Goal: Participate in discussion: Engage in conversation with other users on a specific topic

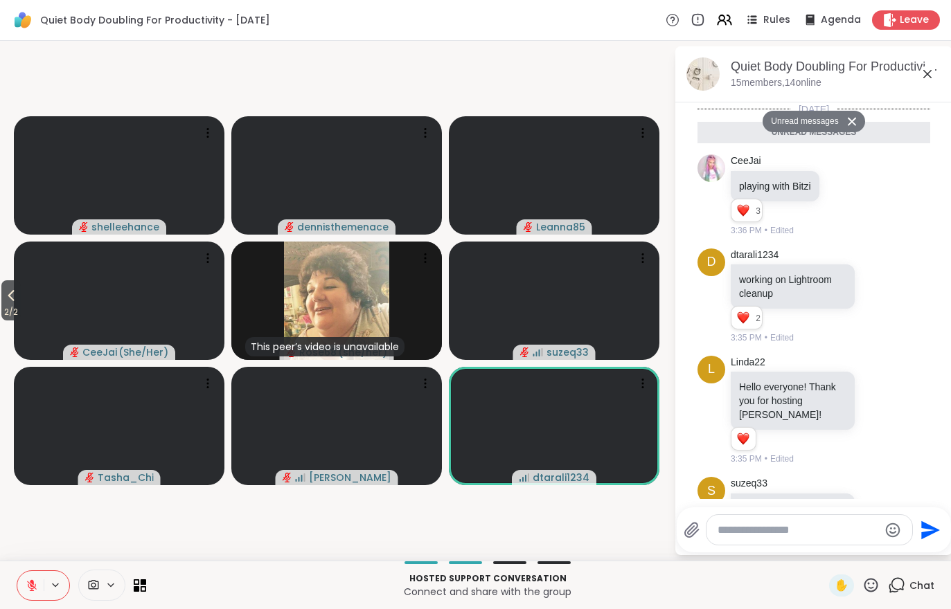
scroll to position [372, 0]
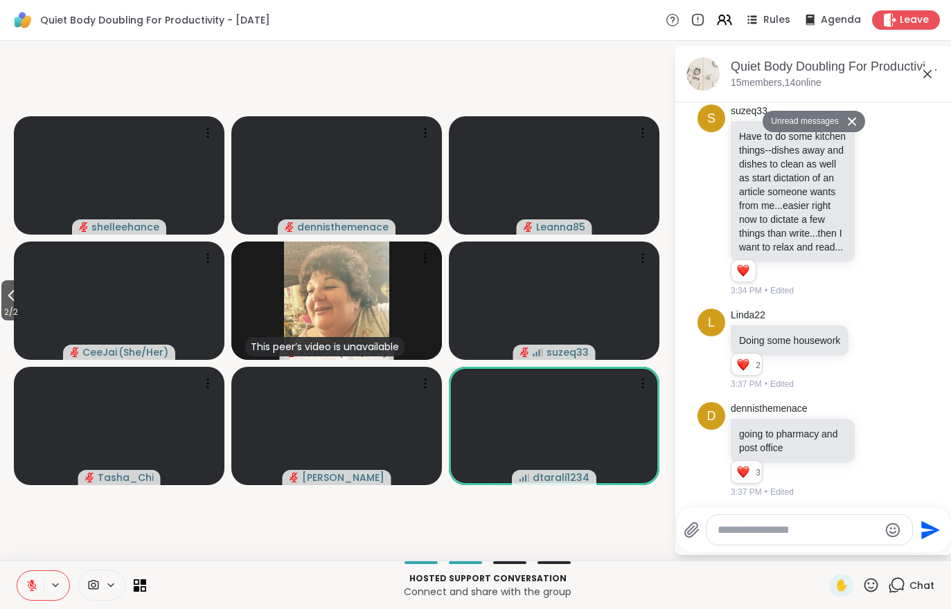
click at [17, 311] on span "2 / 2" at bounding box center [10, 312] width 19 height 17
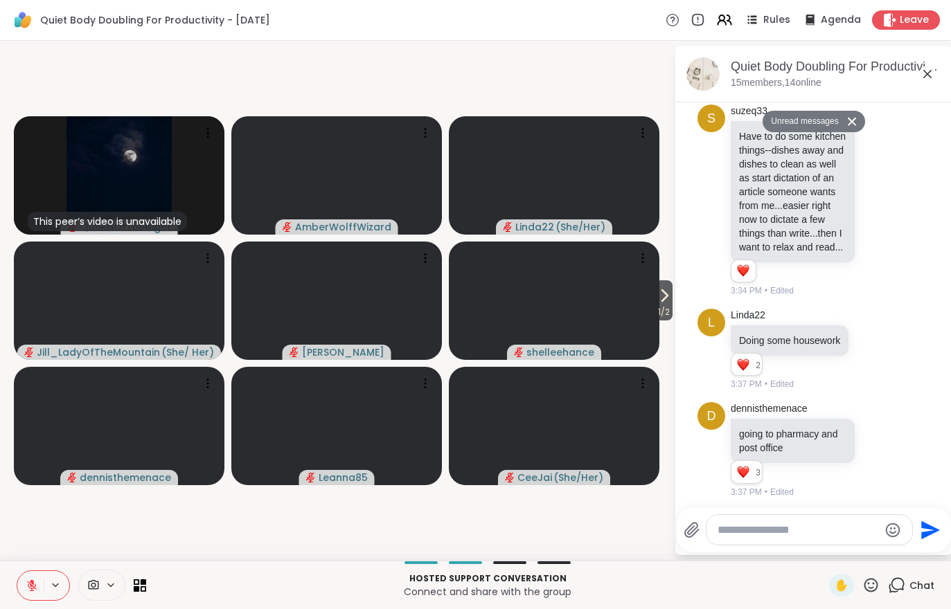
click at [657, 296] on icon at bounding box center [664, 295] width 17 height 17
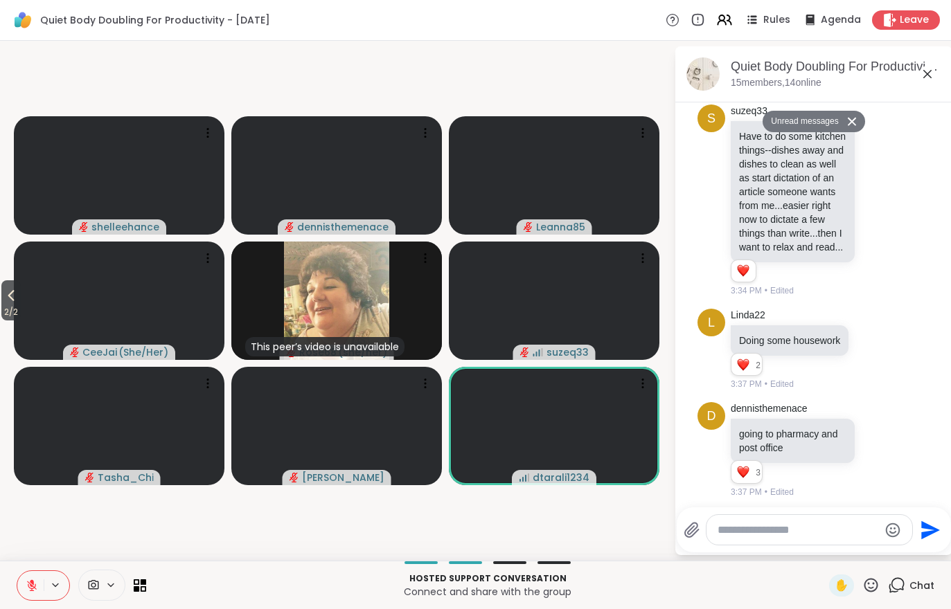
click at [31, 582] on icon at bounding box center [32, 582] width 4 height 6
click at [16, 297] on icon at bounding box center [11, 295] width 17 height 17
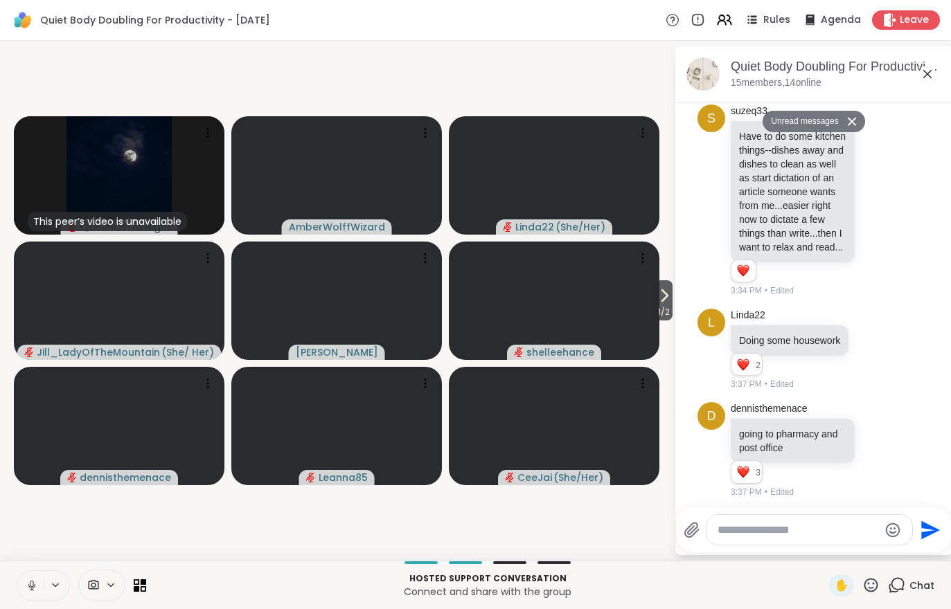
click at [676, 301] on div "[DATE] Unread messages CeeJai playing with Bitzi 3 3 3 3:36 PM • Edited d dtara…" at bounding box center [813, 117] width 277 height 775
click at [680, 305] on div "[DATE] Unread messages CeeJai playing with Bitzi 3 3 3 3:36 PM • Edited d dtara…" at bounding box center [813, 117] width 277 height 775
click at [679, 305] on div "[DATE] Unread messages CeeJai playing with Bitzi 3 3 3 3:36 PM • Edited d dtara…" at bounding box center [813, 117] width 277 height 775
click at [661, 303] on icon at bounding box center [664, 295] width 17 height 17
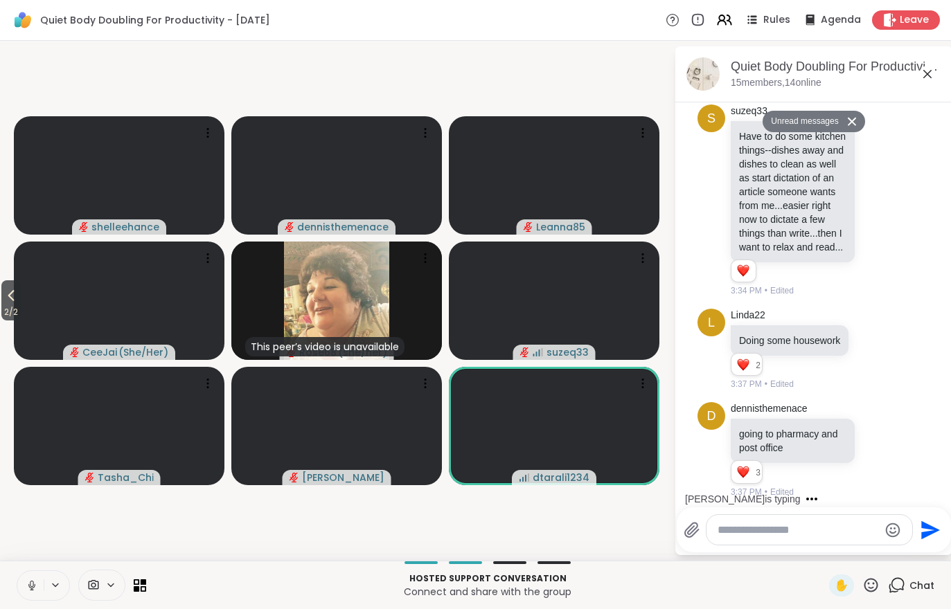
click at [28, 312] on video at bounding box center [119, 301] width 210 height 118
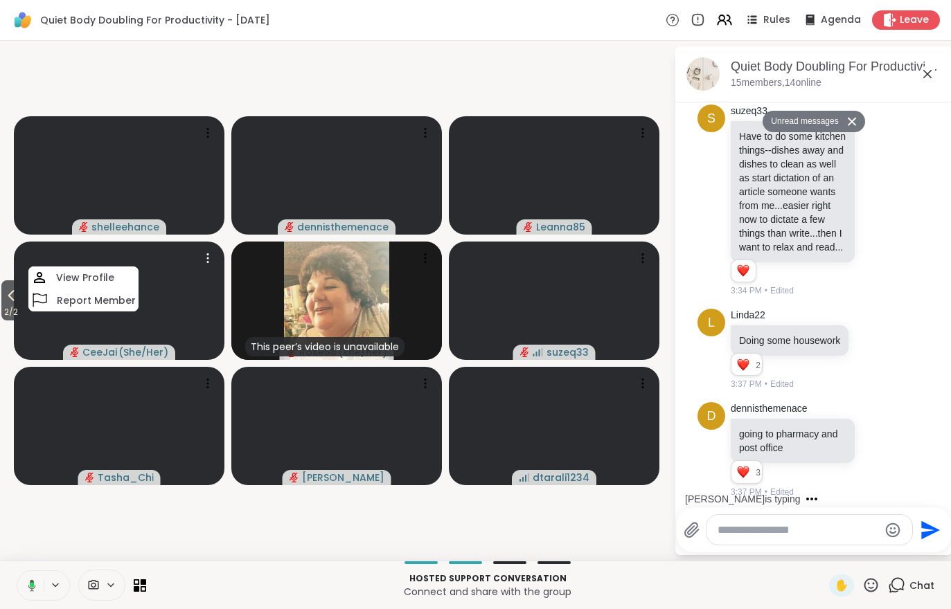
click at [2, 316] on span "2 / 2" at bounding box center [10, 312] width 19 height 17
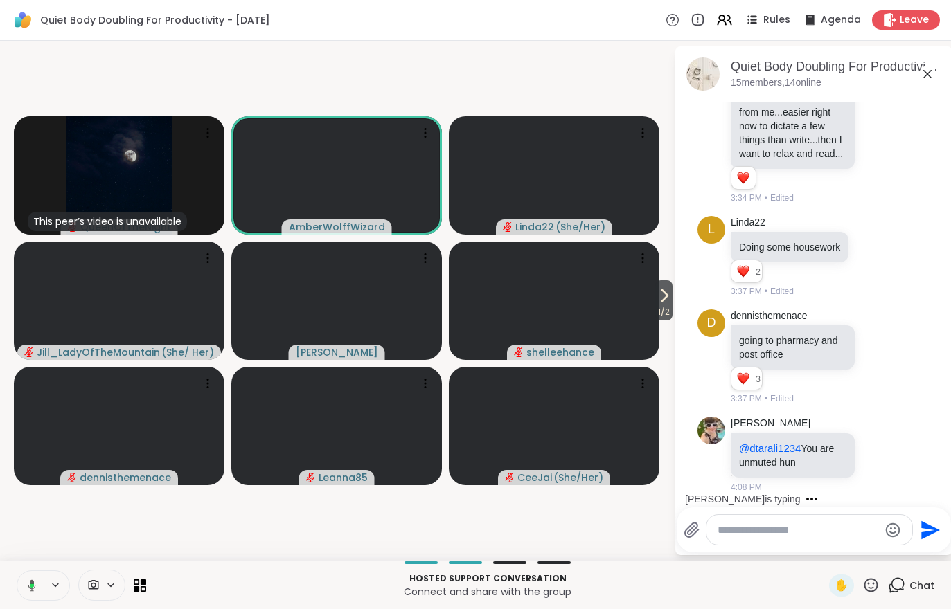
scroll to position [427, 0]
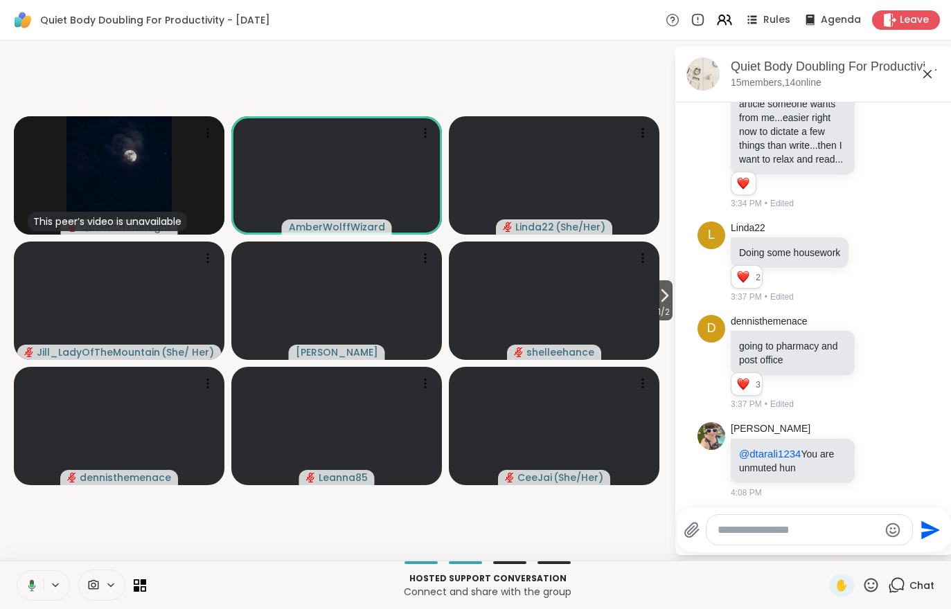
click at [667, 304] on icon at bounding box center [664, 295] width 17 height 17
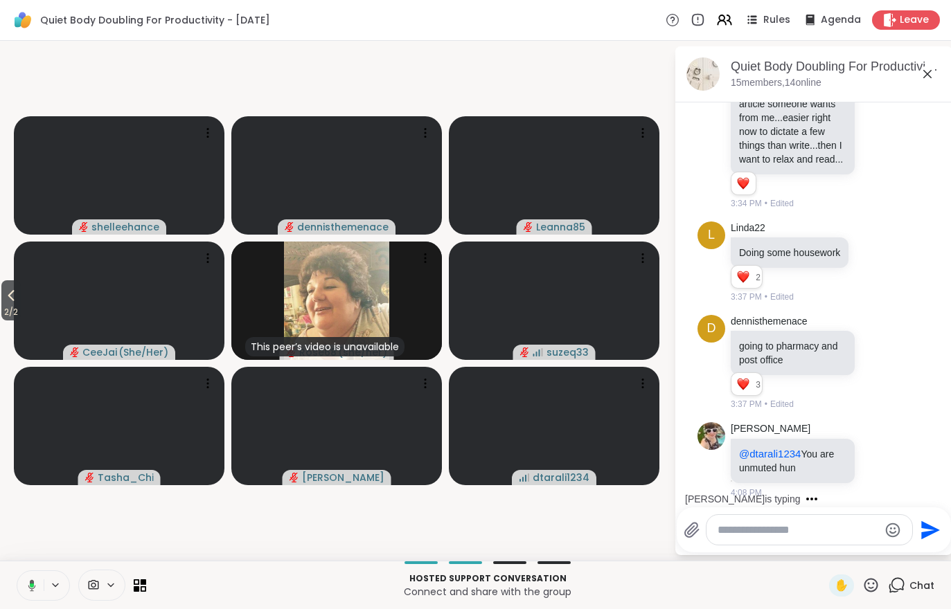
click at [11, 314] on span "2 / 2" at bounding box center [10, 312] width 19 height 17
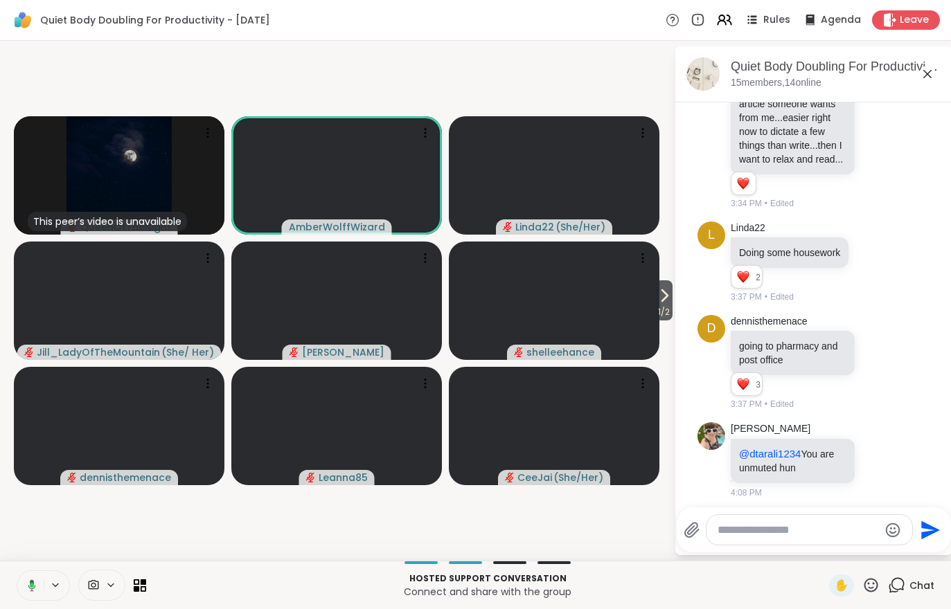
click at [658, 304] on icon at bounding box center [664, 295] width 17 height 17
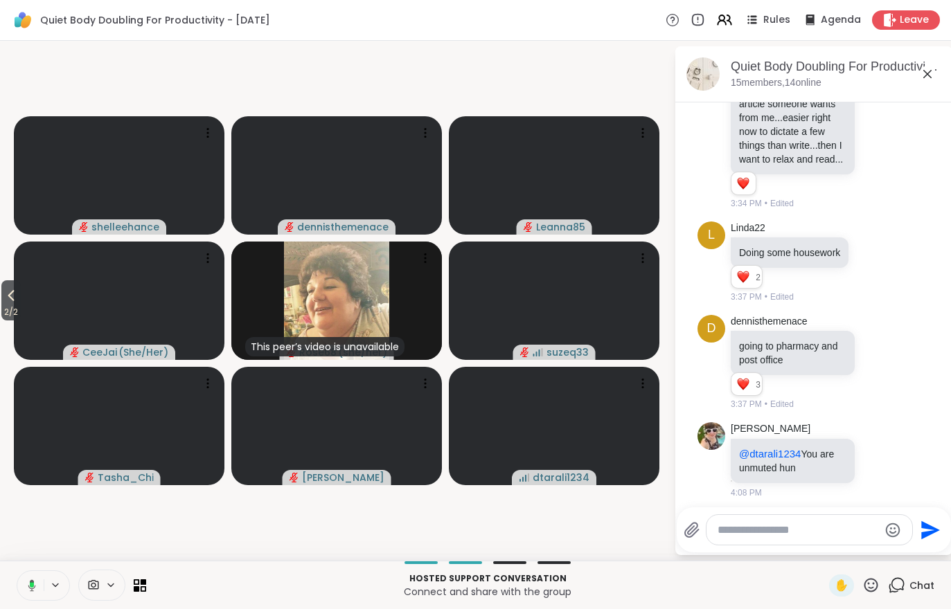
scroll to position [514, 0]
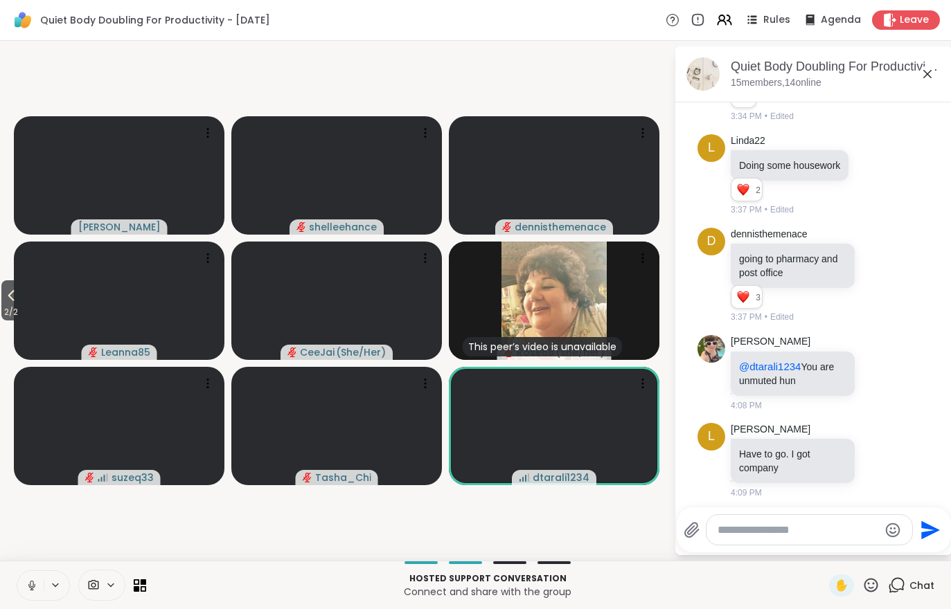
click at [2, 310] on span "2 / 2" at bounding box center [10, 312] width 19 height 17
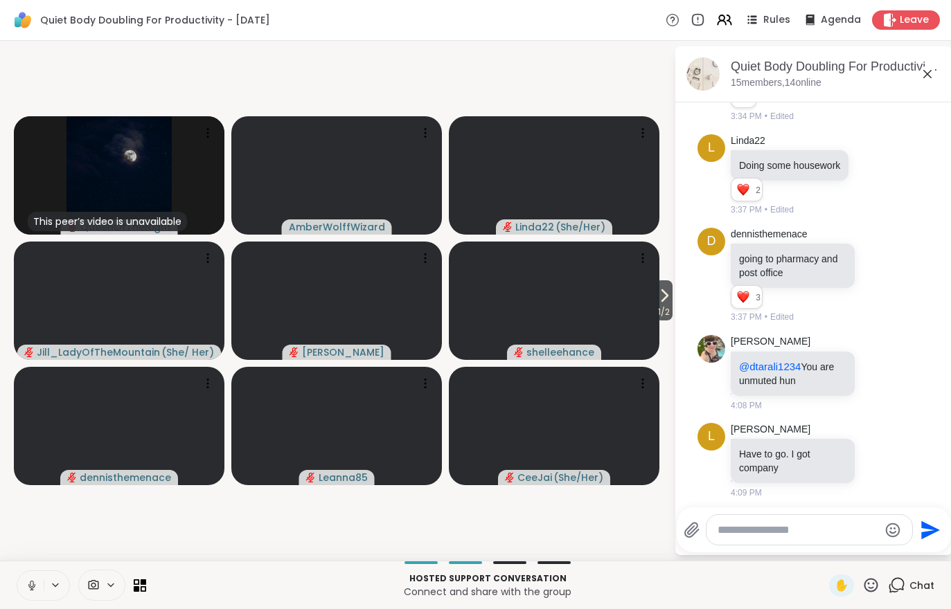
click at [656, 301] on icon at bounding box center [664, 295] width 17 height 17
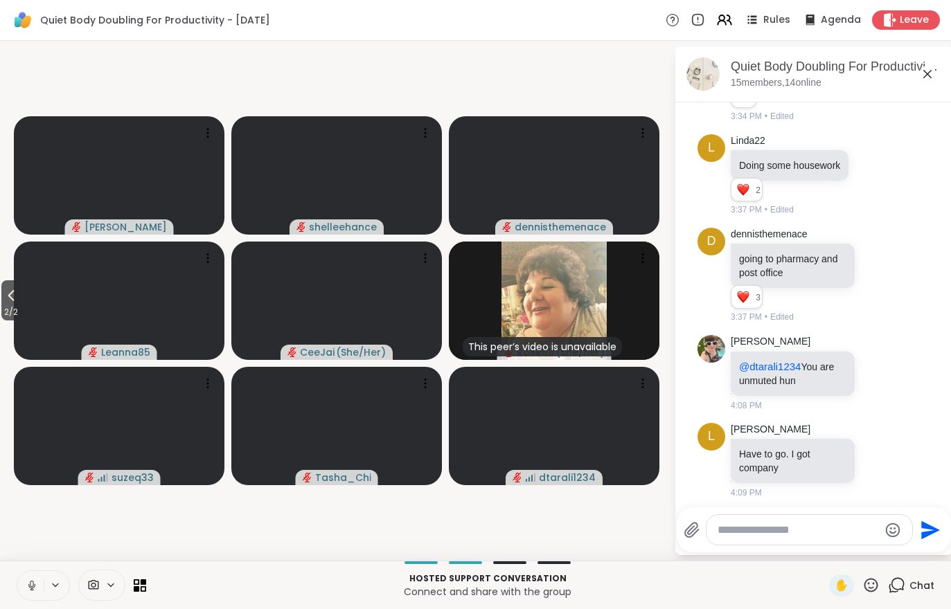
click at [11, 330] on video-player-container "2 / 2 [PERSON_NAME] dennisthemenace Leanna85 CeeJai ( She/Her ) This peer’s vid…" at bounding box center [336, 300] width 657 height 509
click at [33, 318] on video at bounding box center [119, 301] width 210 height 118
click at [70, 520] on video-player-container "2 / 2 [PERSON_NAME] dennisthemenace Leanna85 View Profile Report Member CeeJai …" at bounding box center [336, 300] width 657 height 509
click at [6, 320] on span "2 / 2" at bounding box center [10, 312] width 19 height 17
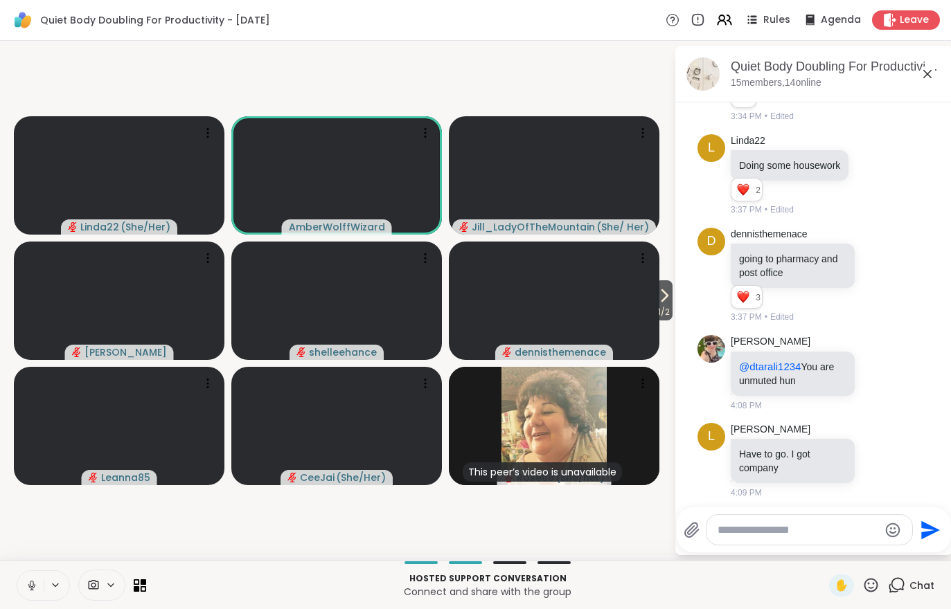
click at [37, 584] on icon at bounding box center [32, 585] width 12 height 12
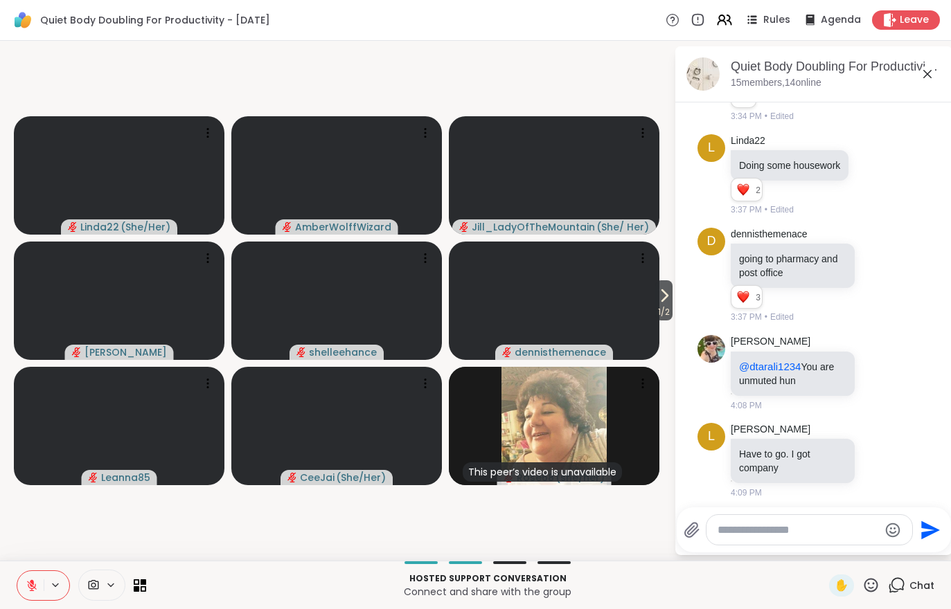
click at [672, 289] on button "1 / 2" at bounding box center [663, 300] width 17 height 40
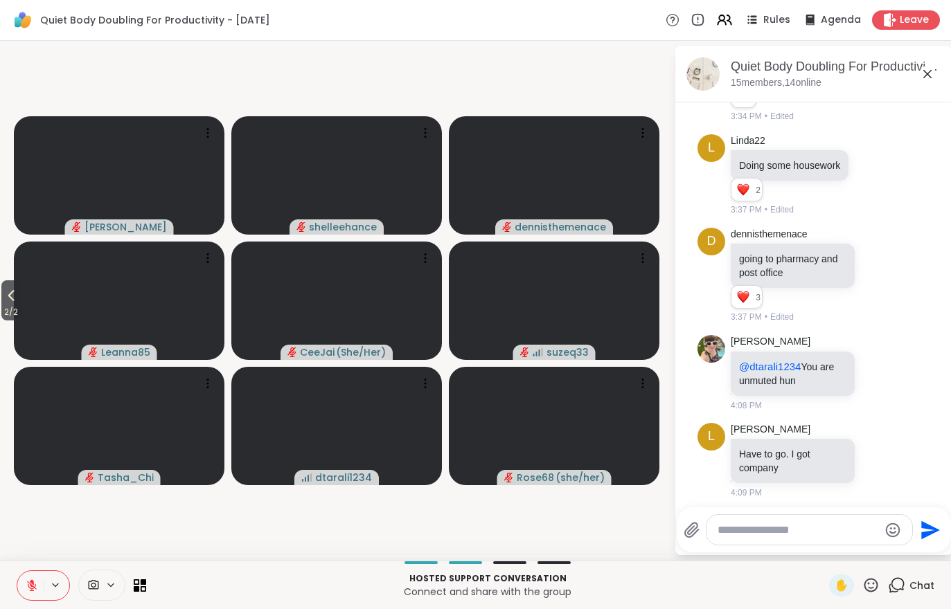
click at [19, 298] on icon at bounding box center [11, 295] width 17 height 17
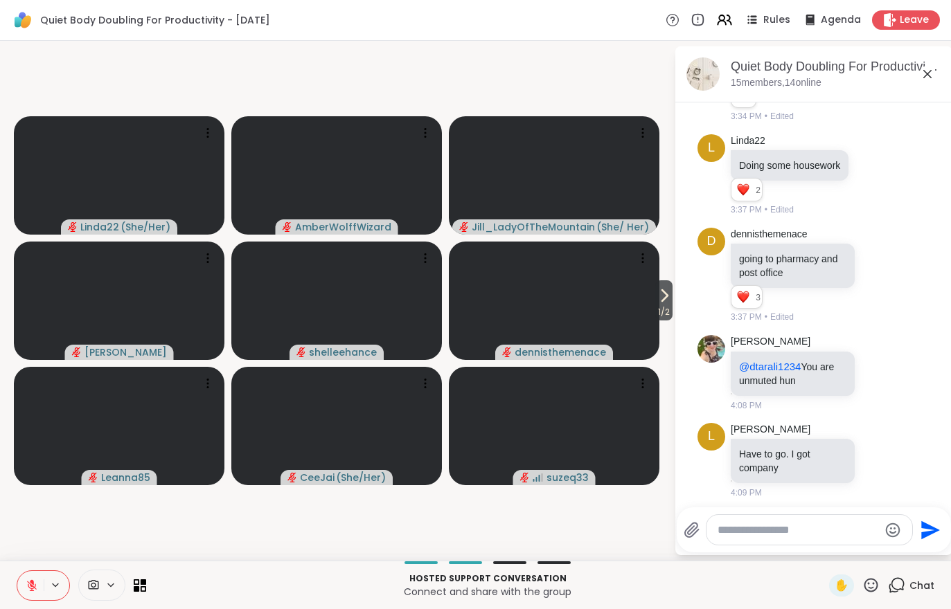
click at [659, 315] on span "1 / 2" at bounding box center [663, 312] width 17 height 17
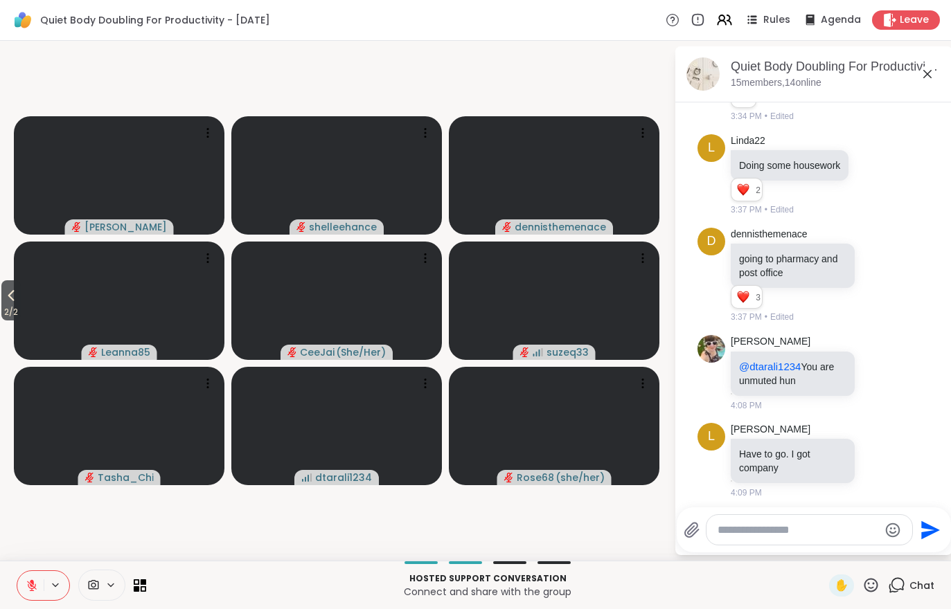
click at [21, 294] on button "2 / 2" at bounding box center [10, 300] width 19 height 40
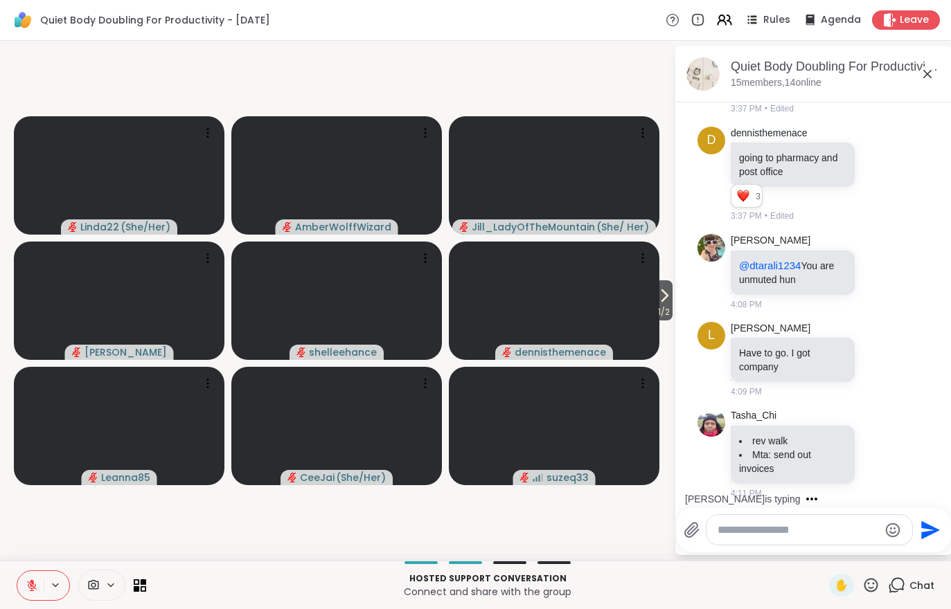
scroll to position [744, 0]
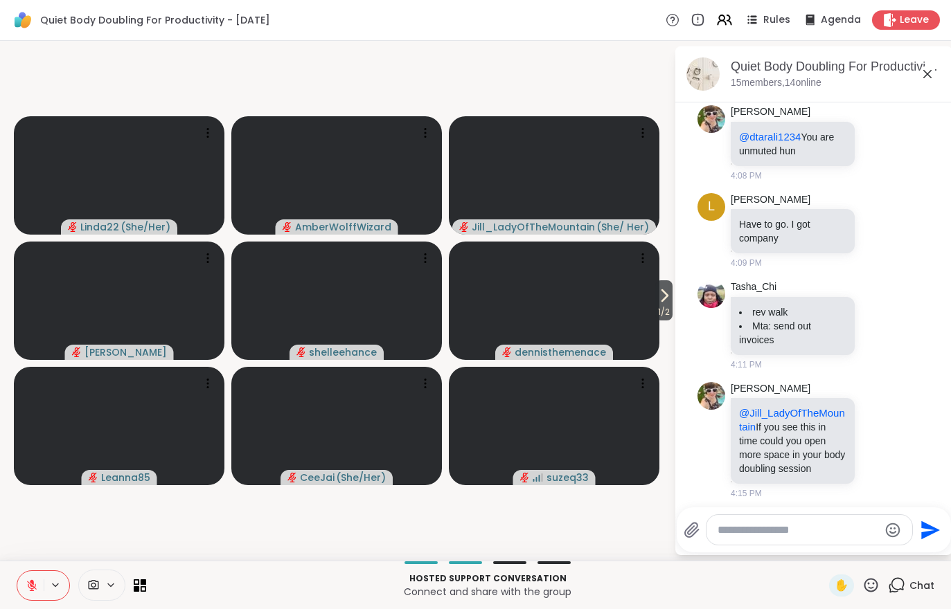
click at [672, 302] on button "1 / 2" at bounding box center [663, 300] width 17 height 40
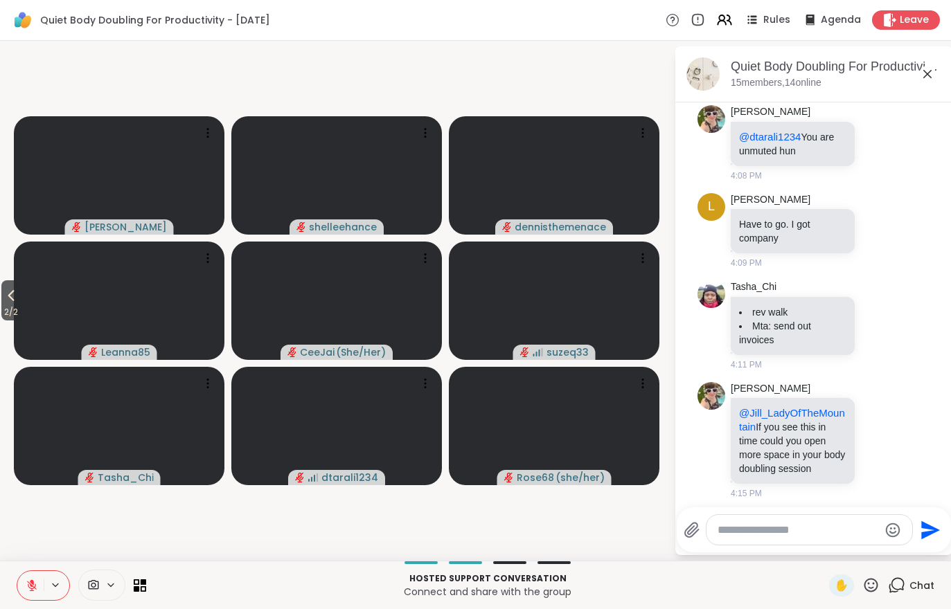
click at [19, 312] on span "2 / 2" at bounding box center [10, 312] width 19 height 17
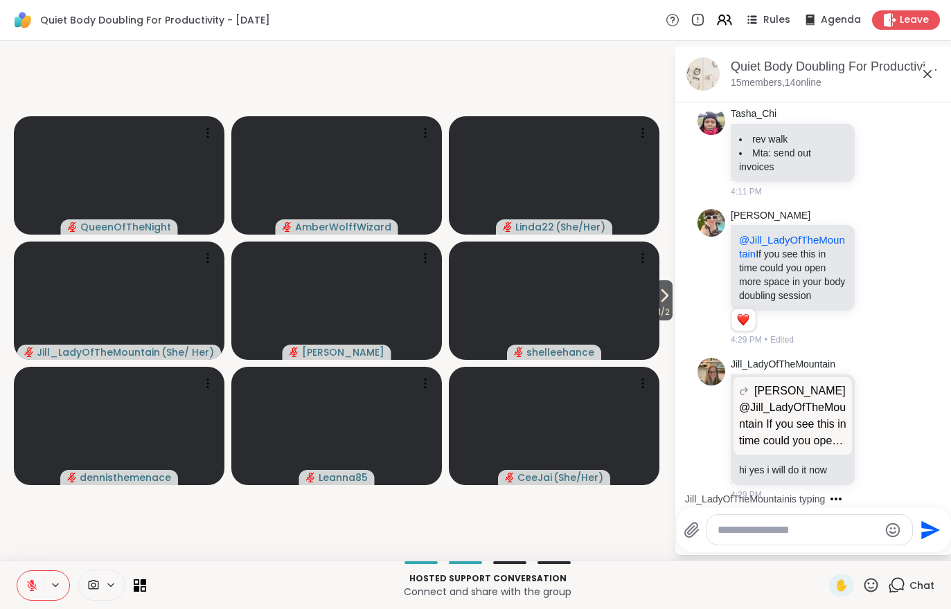
scroll to position [1018, 0]
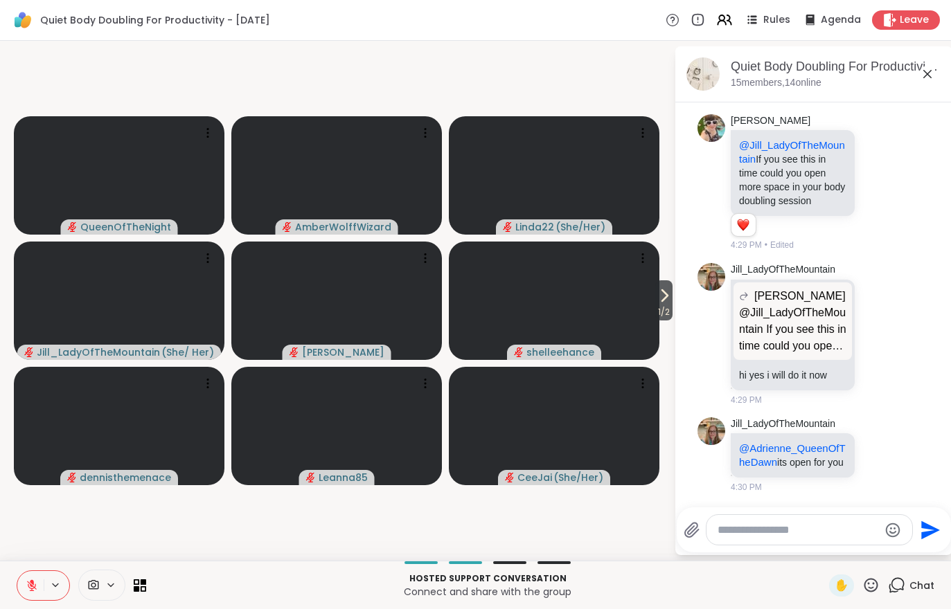
click at [666, 306] on span "1 / 2" at bounding box center [663, 312] width 17 height 17
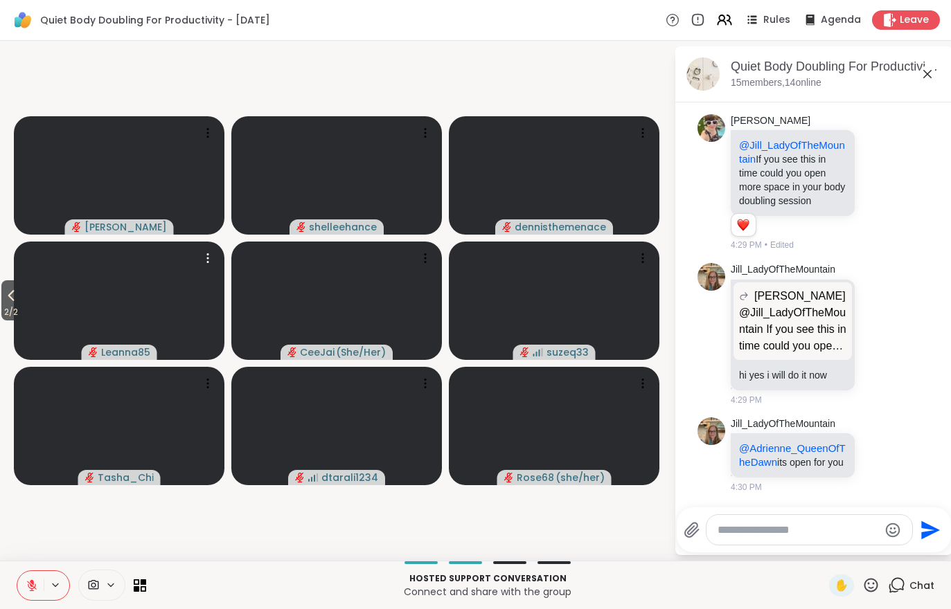
click at [21, 331] on video at bounding box center [119, 301] width 210 height 118
click at [129, 527] on video-player-container "2 / 2 [PERSON_NAME] dennisthemenace Leanna85 View Profile Report Member CeeJai …" at bounding box center [336, 300] width 657 height 509
click at [14, 303] on icon at bounding box center [11, 295] width 17 height 17
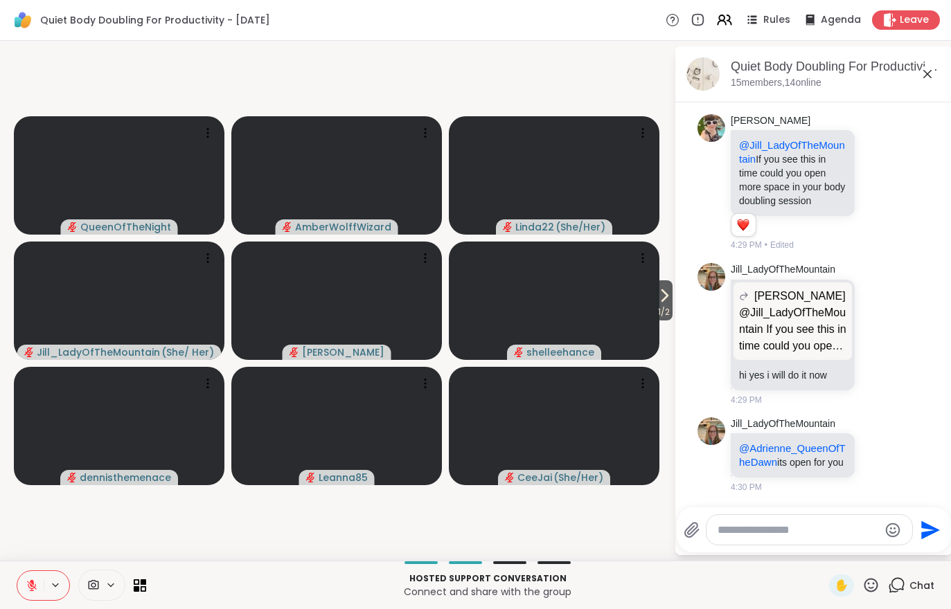
click at [671, 300] on button "1 / 2" at bounding box center [663, 300] width 17 height 40
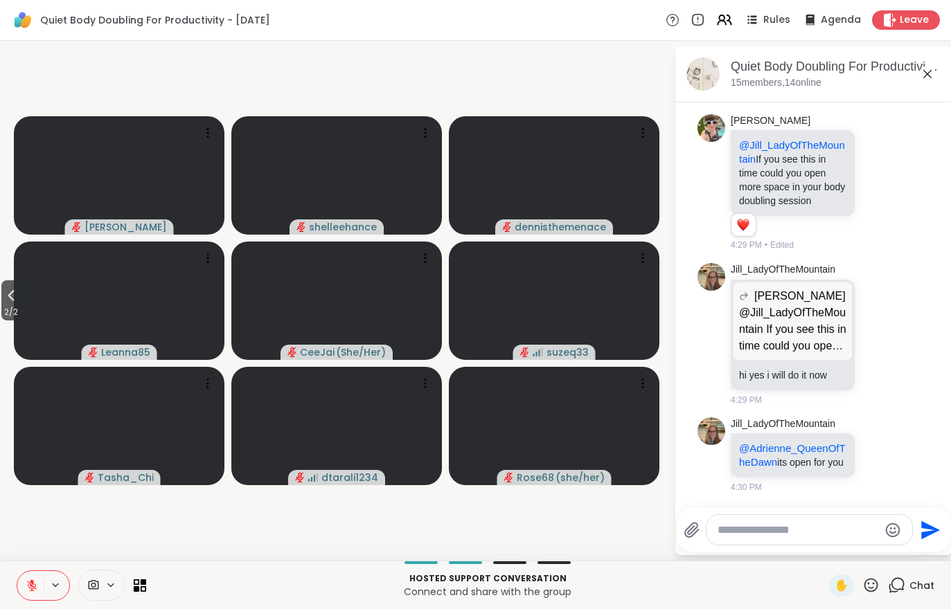
click at [21, 316] on span "2 / 2" at bounding box center [10, 312] width 19 height 17
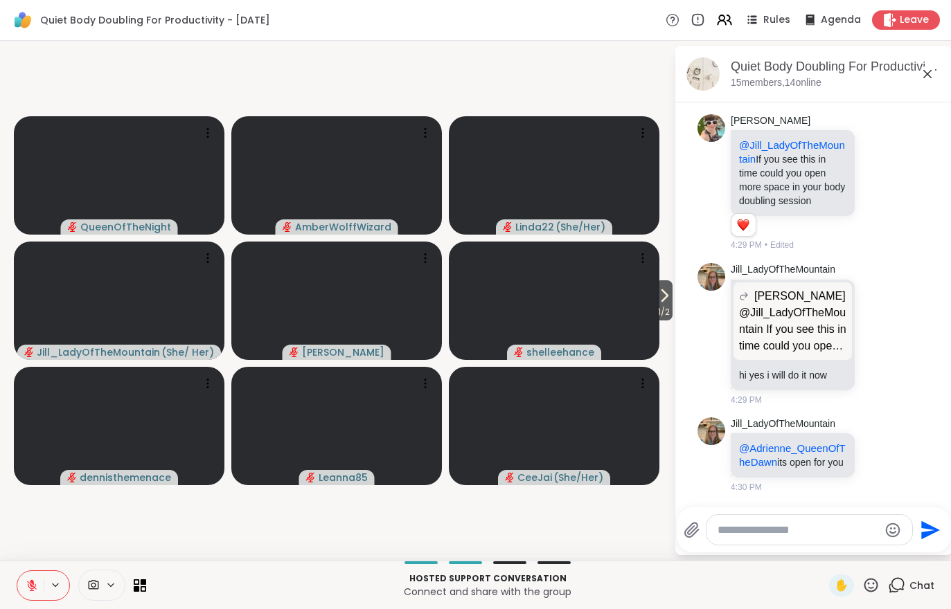
click at [32, 595] on button at bounding box center [30, 585] width 26 height 29
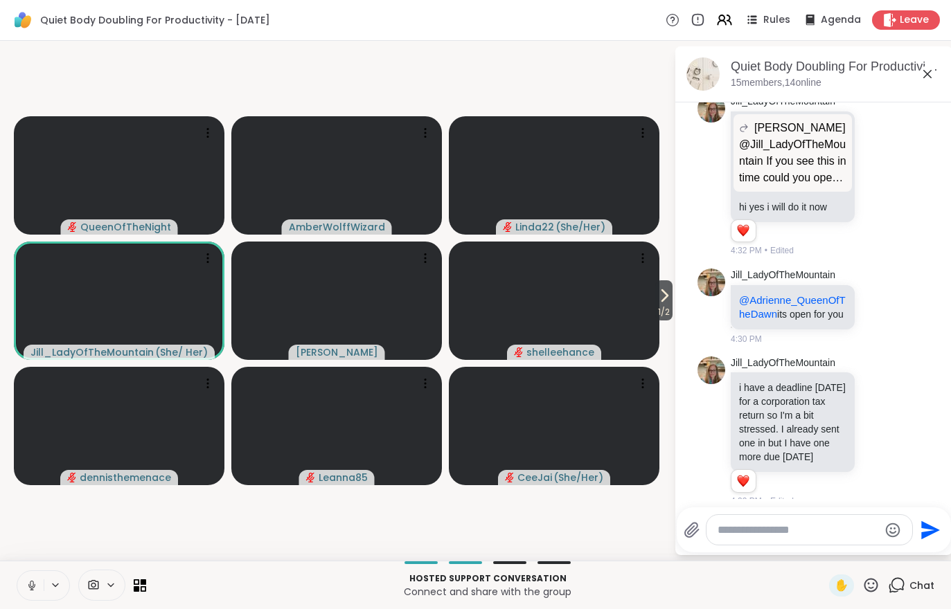
scroll to position [1287, 0]
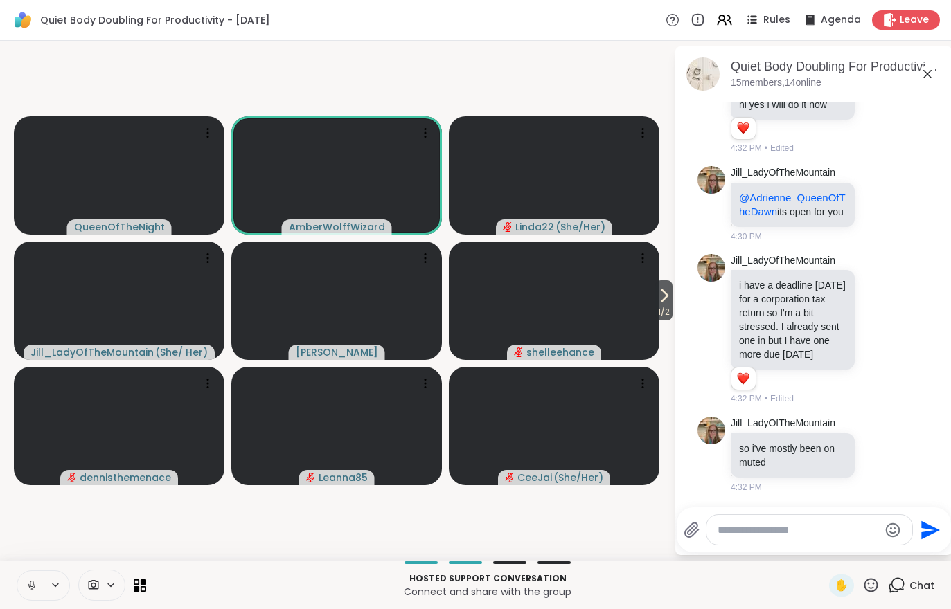
click at [26, 593] on button at bounding box center [30, 585] width 26 height 29
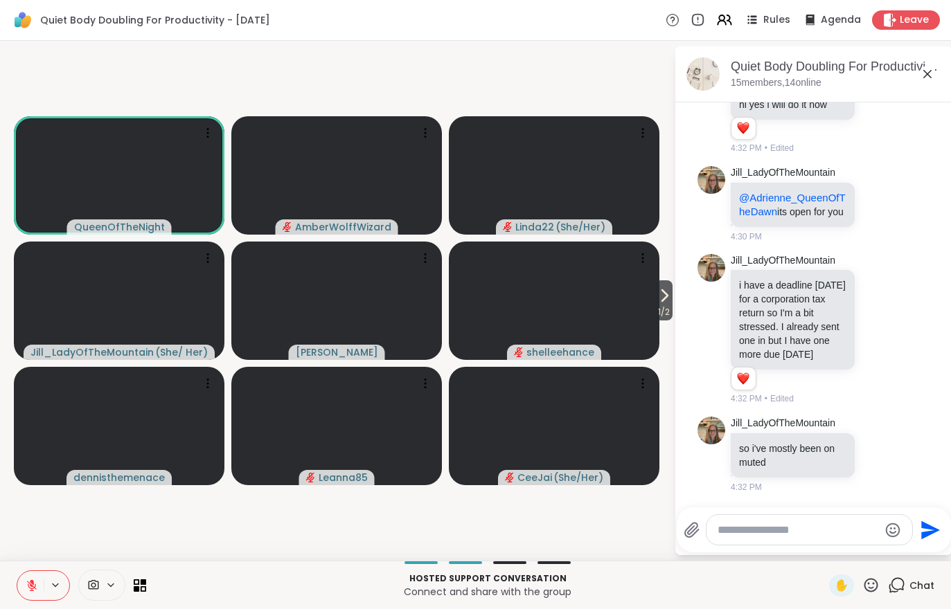
click at [31, 587] on icon at bounding box center [32, 585] width 12 height 12
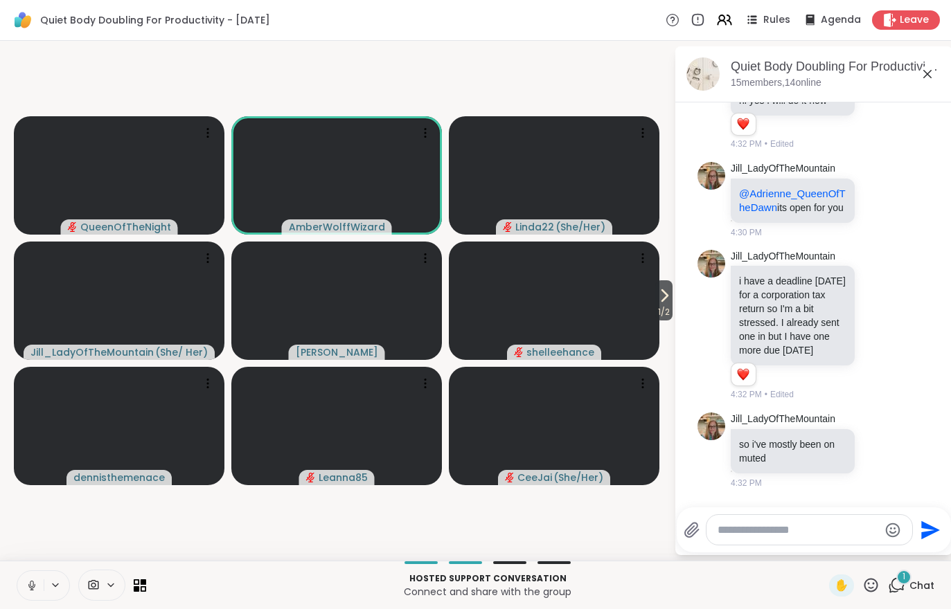
scroll to position [1402, 0]
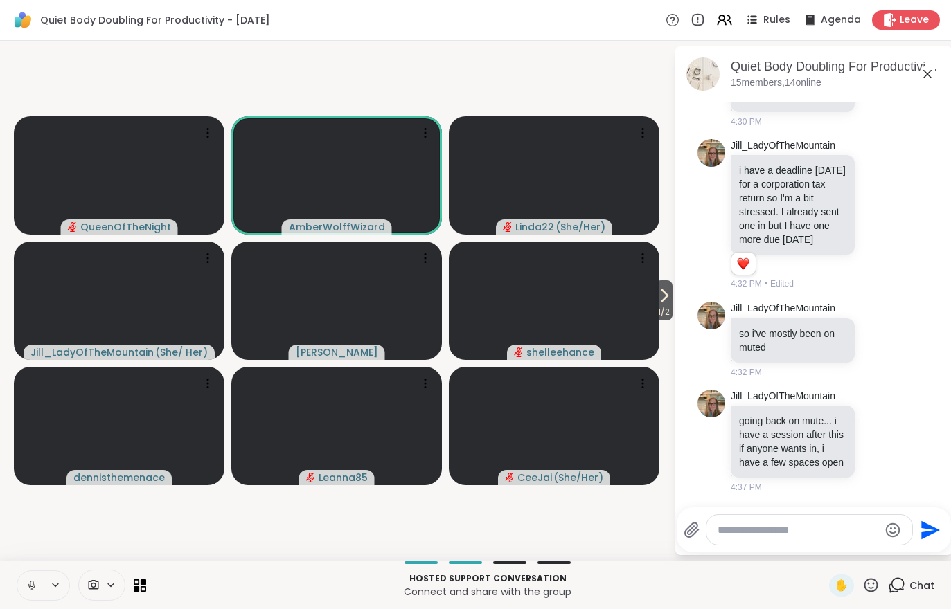
click at [18, 585] on button at bounding box center [30, 585] width 26 height 29
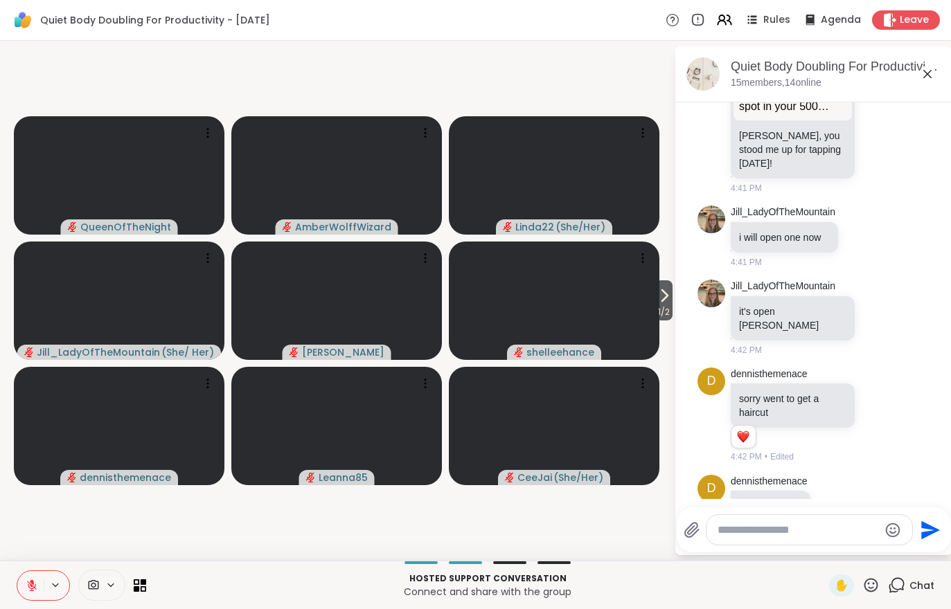
scroll to position [1997, 0]
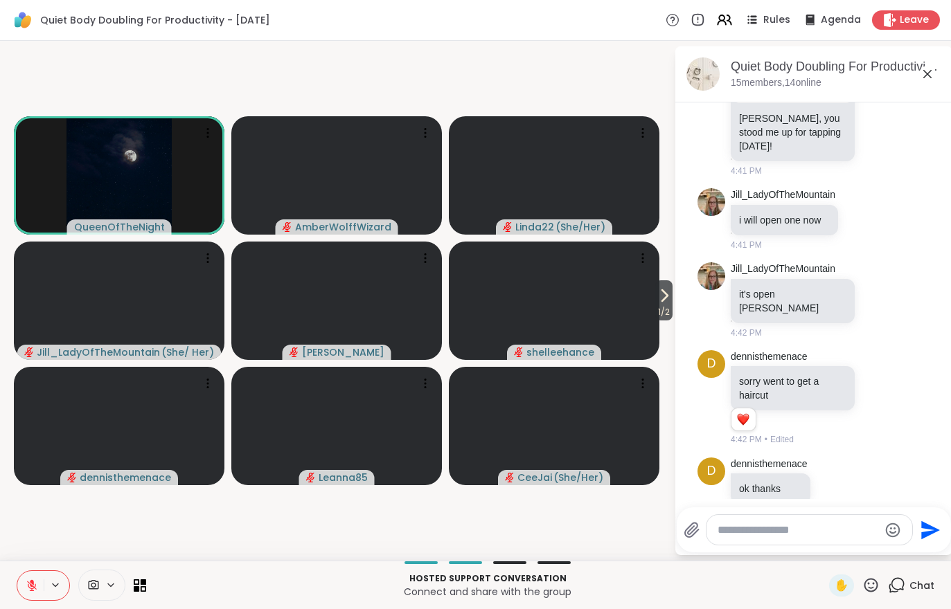
click at [27, 594] on button at bounding box center [30, 585] width 26 height 29
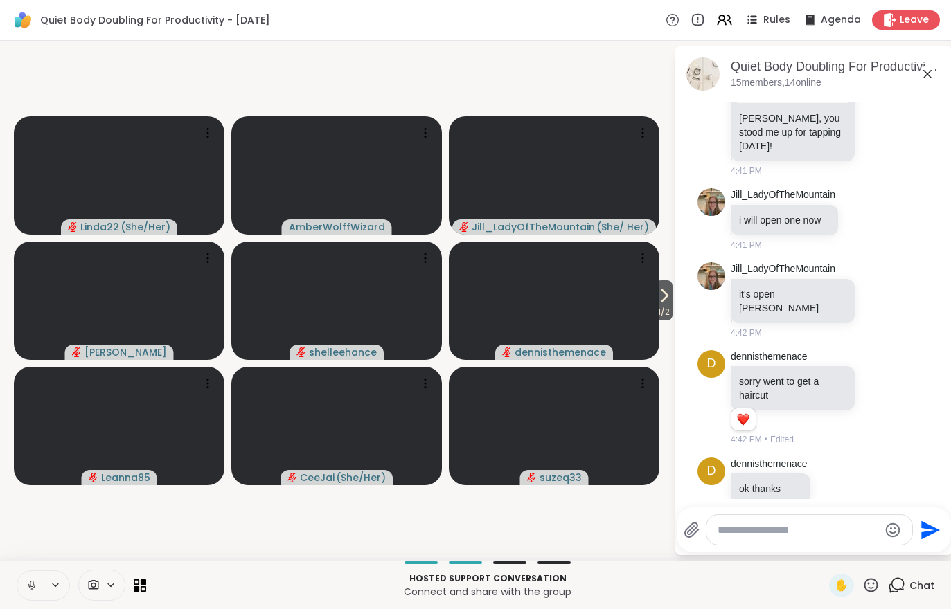
click at [30, 597] on button at bounding box center [30, 585] width 26 height 29
click at [30, 595] on button at bounding box center [30, 585] width 26 height 29
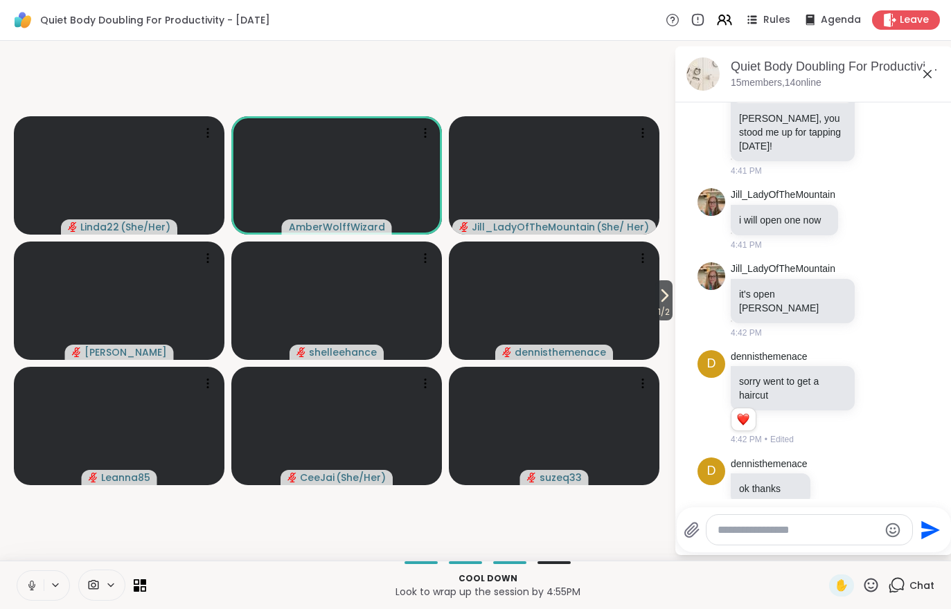
click at [655, 306] on span "1 / 2" at bounding box center [663, 312] width 17 height 17
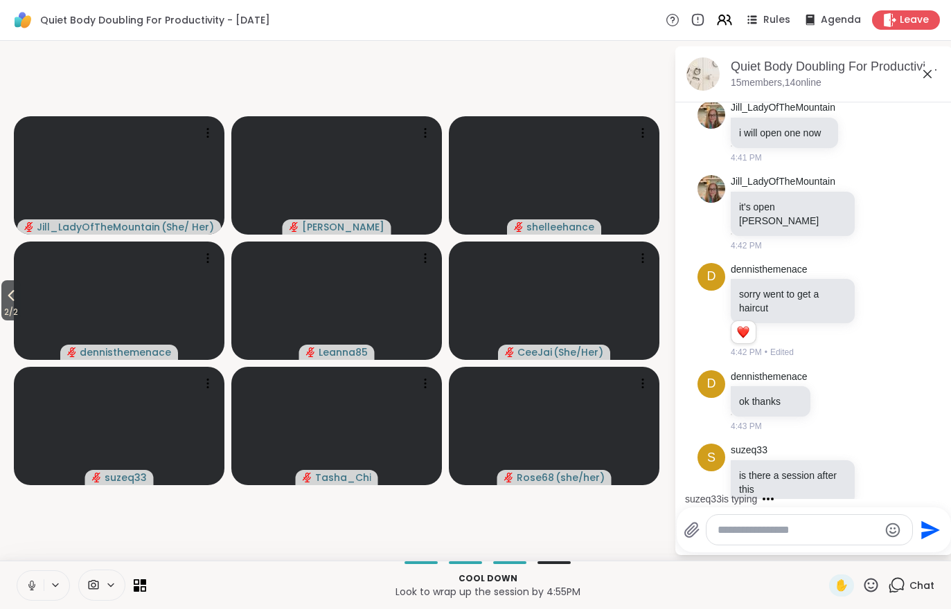
scroll to position [2158, 0]
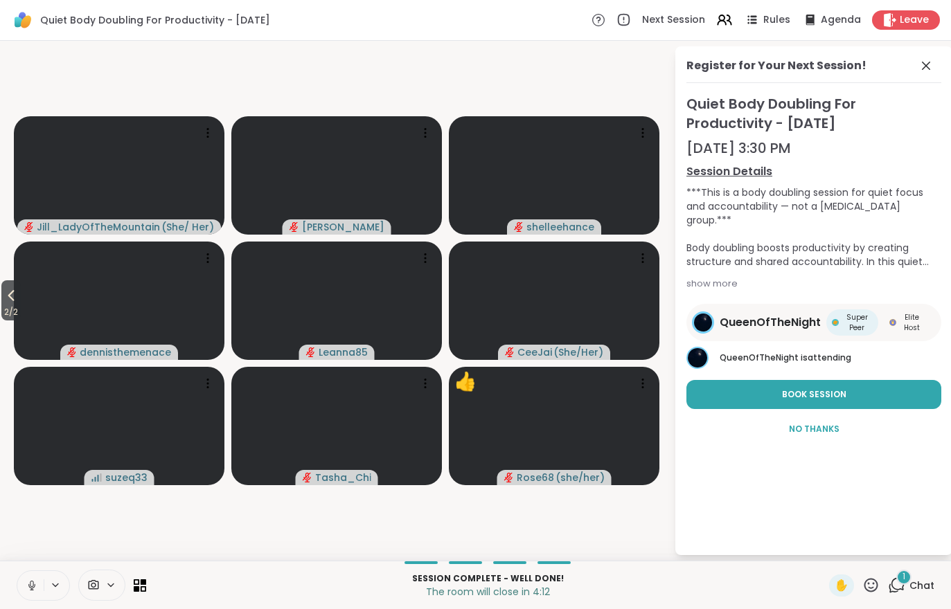
click at [915, 575] on div "1 Chat" at bounding box center [911, 586] width 46 height 22
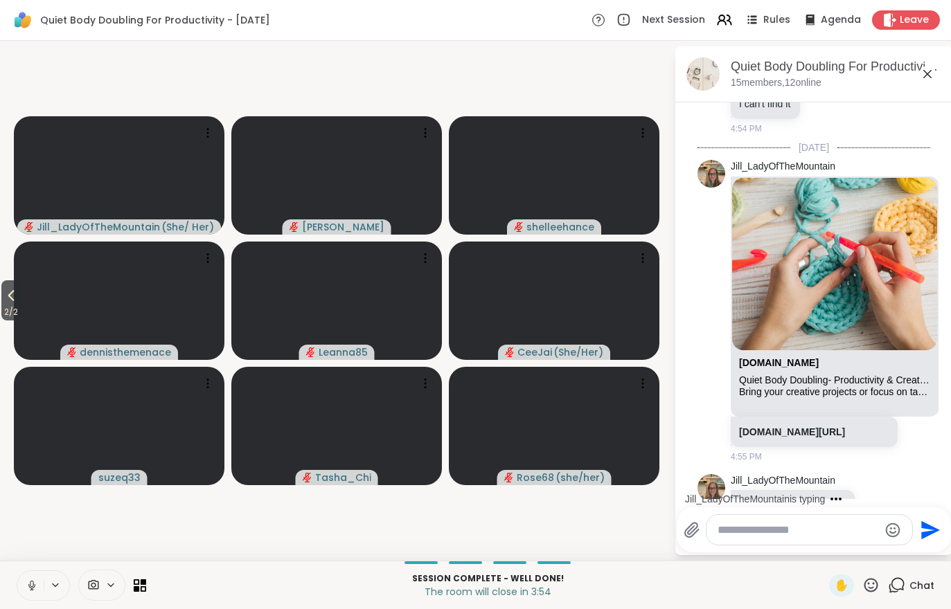
scroll to position [2612, 0]
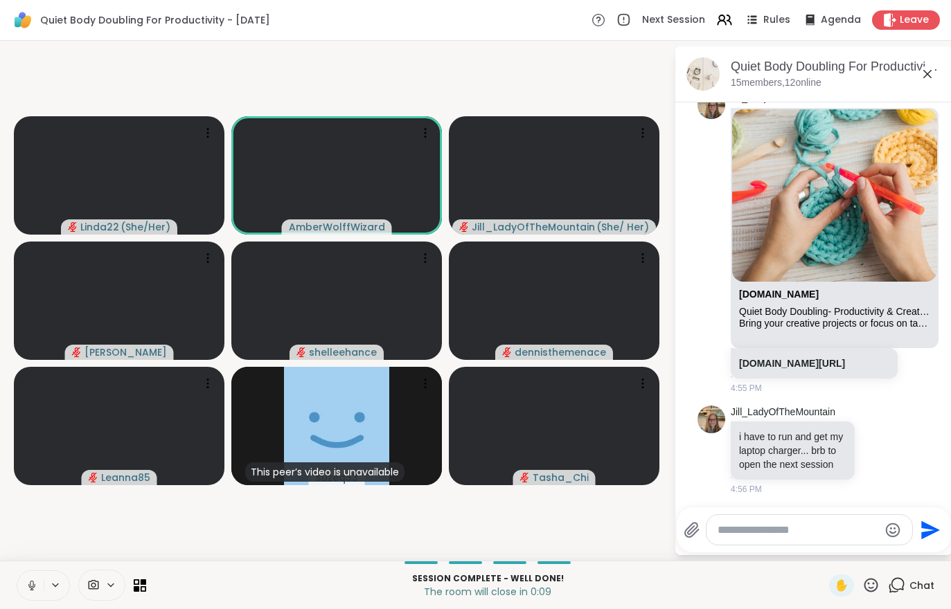
click at [20, 584] on button at bounding box center [30, 585] width 26 height 29
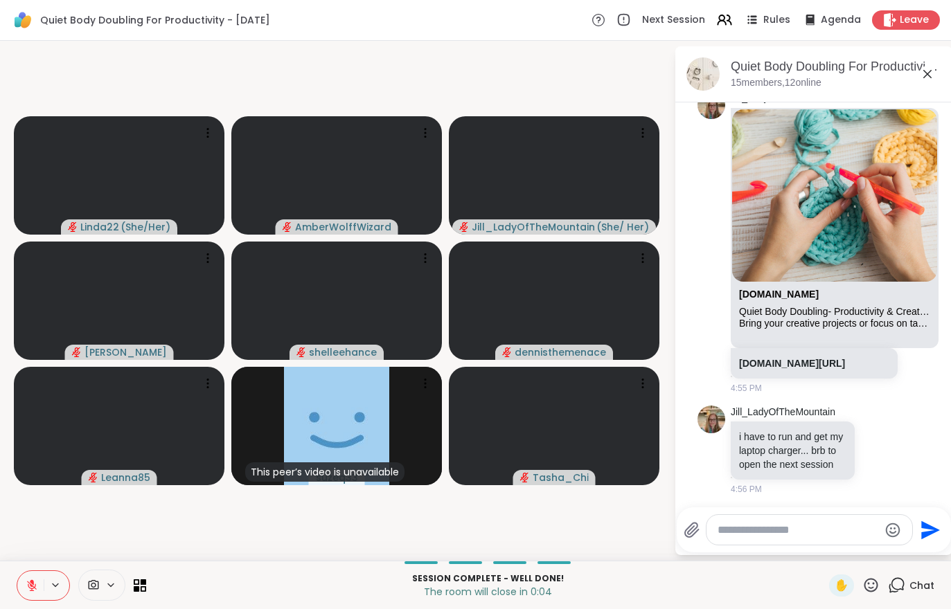
click at [907, 19] on span "Leave" at bounding box center [913, 20] width 29 height 14
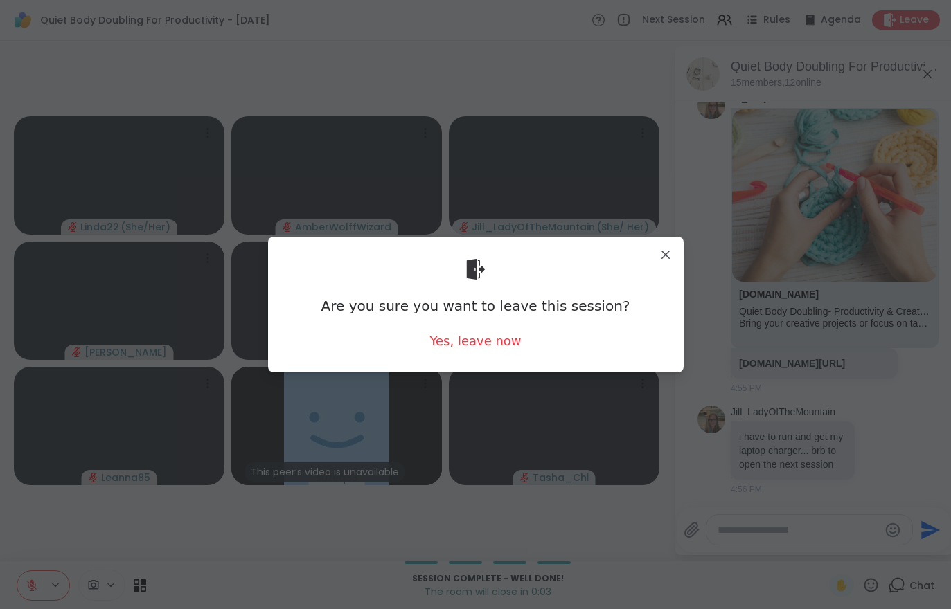
click at [481, 345] on div "Yes, leave now" at bounding box center [474, 340] width 91 height 17
